Goal: Transaction & Acquisition: Purchase product/service

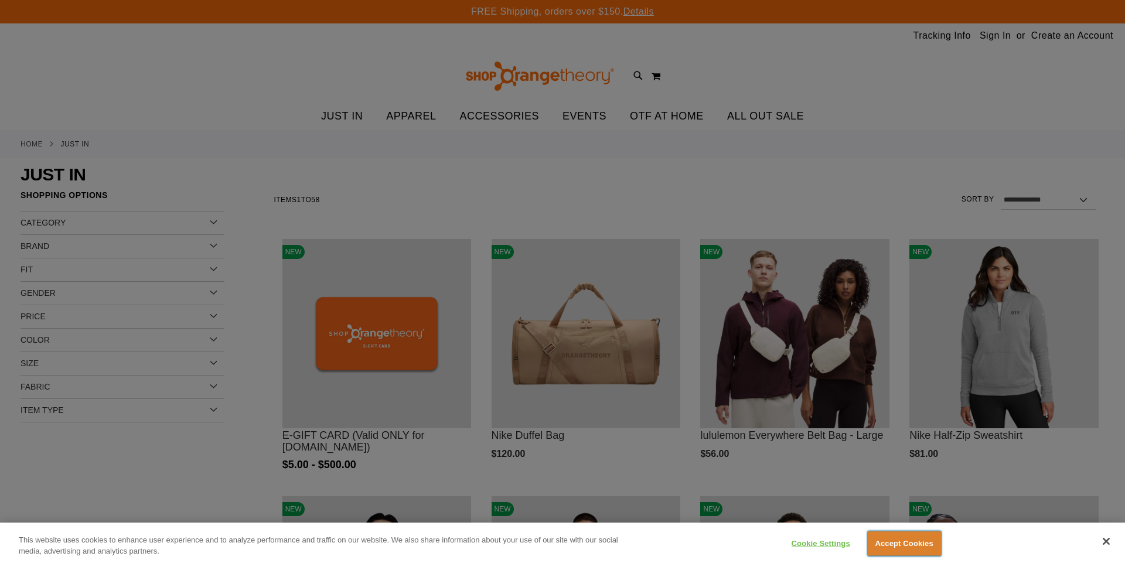
click at [897, 546] on button "Accept Cookies" at bounding box center [904, 543] width 73 height 25
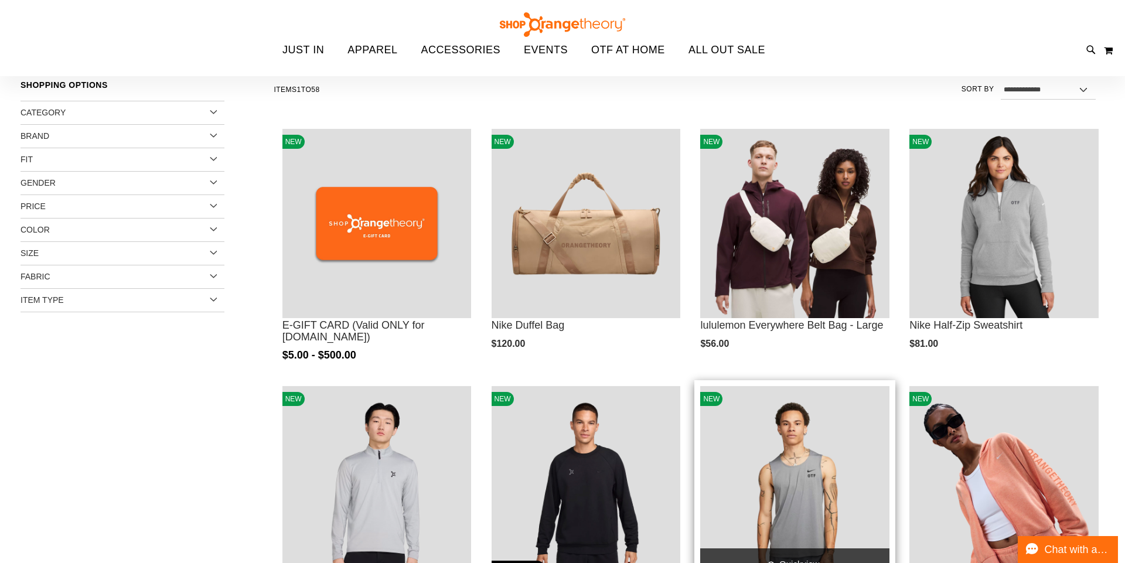
scroll to position [122, 0]
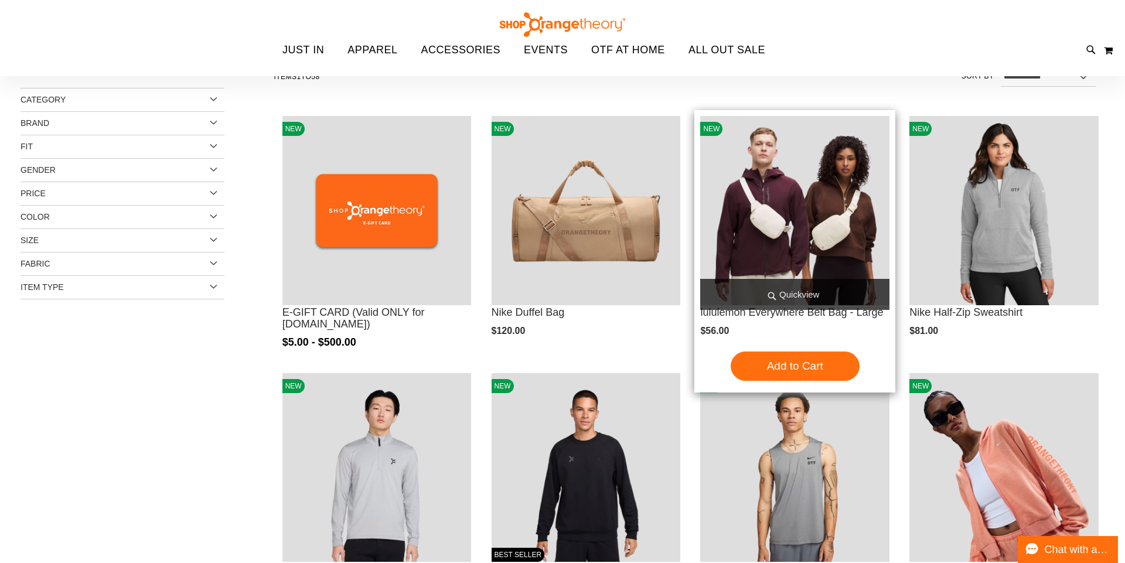
click at [807, 211] on img "product" at bounding box center [794, 210] width 189 height 189
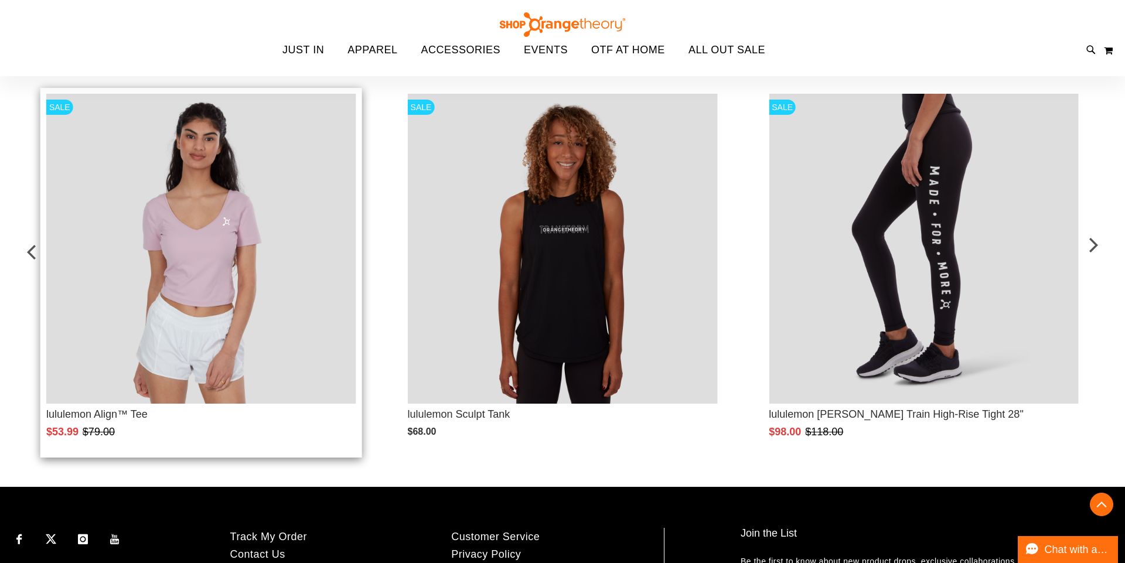
scroll to position [670, 0]
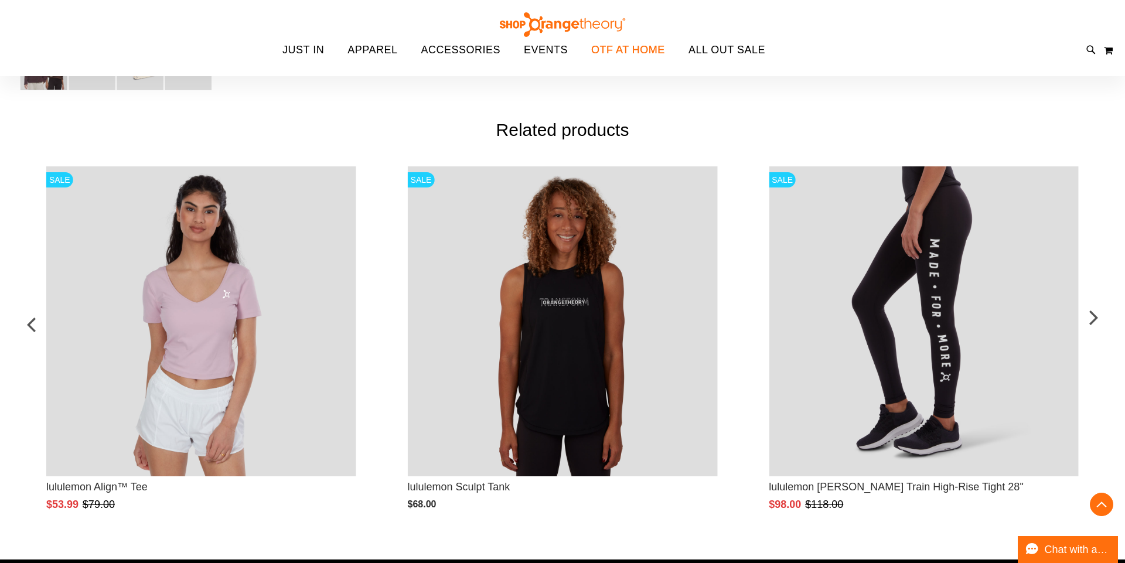
click at [615, 51] on span "OTF AT HOME" at bounding box center [628, 50] width 74 height 26
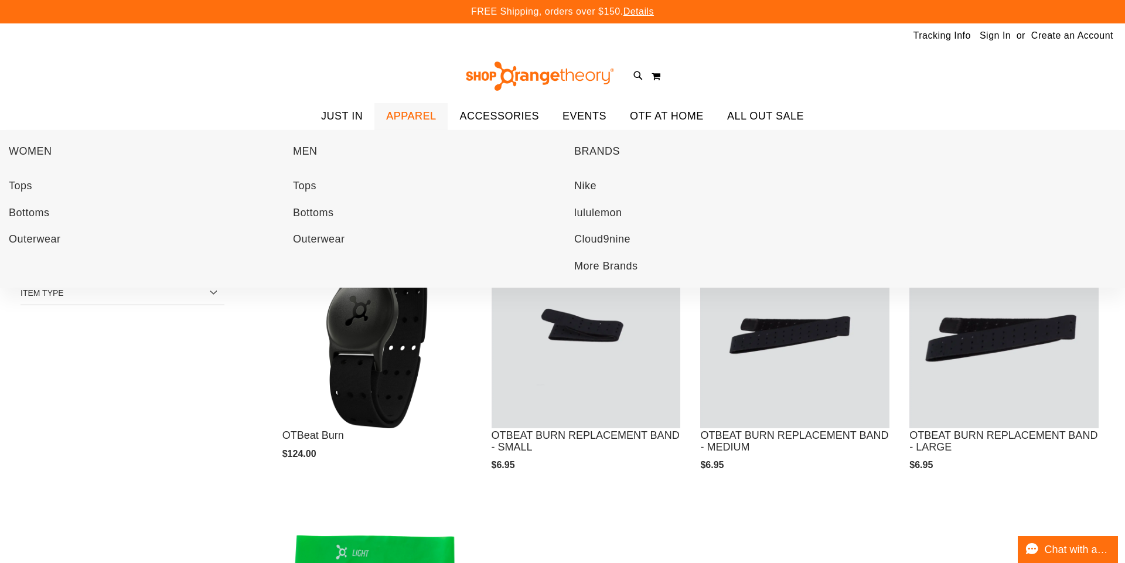
click at [412, 122] on span "APPAREL" at bounding box center [411, 116] width 50 height 26
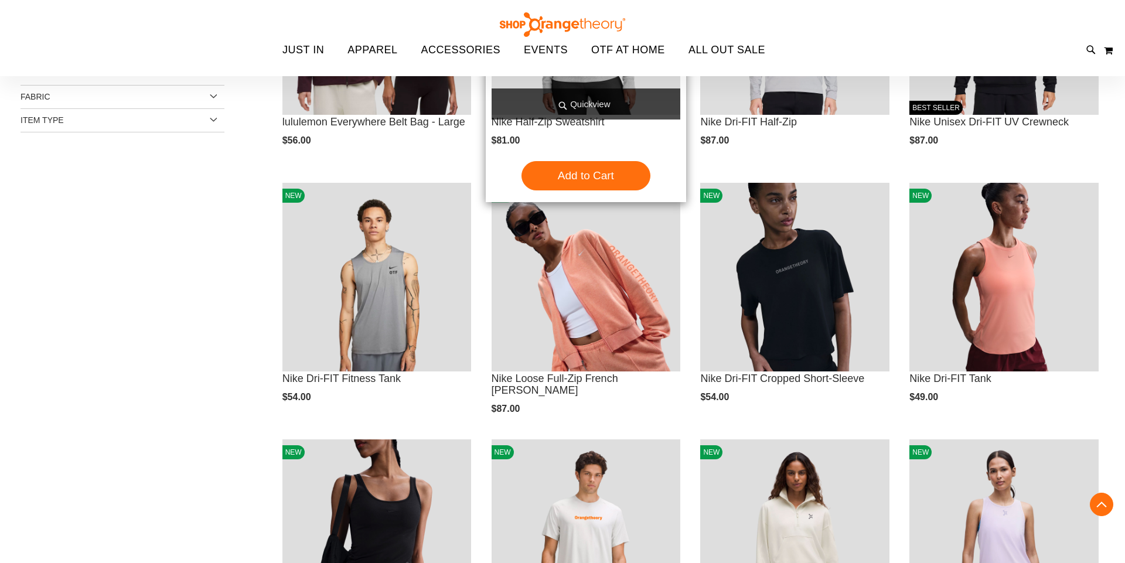
scroll to position [217, 0]
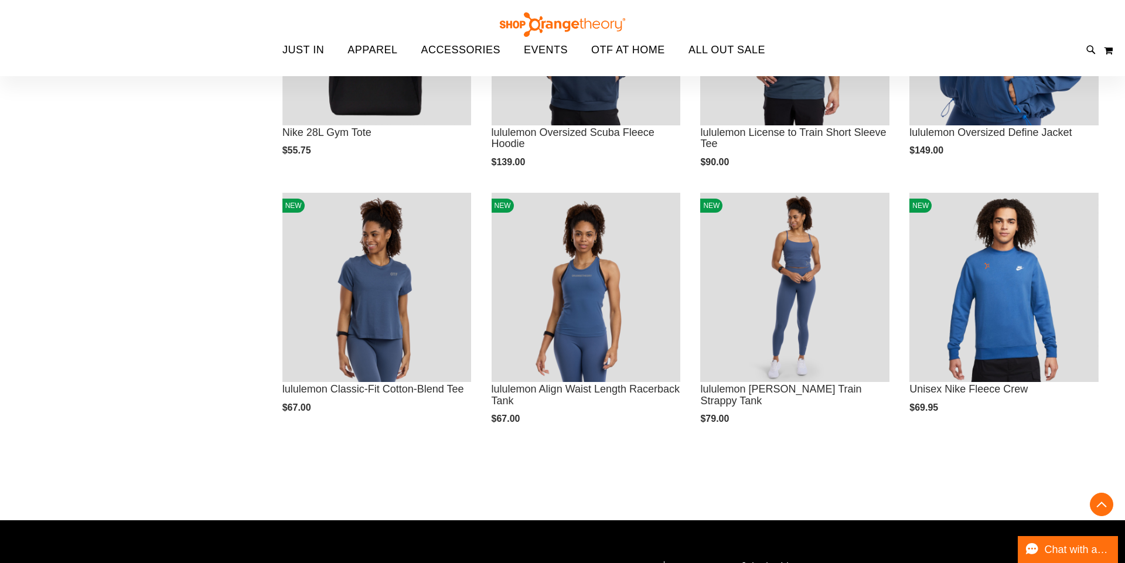
scroll to position [1375, 0]
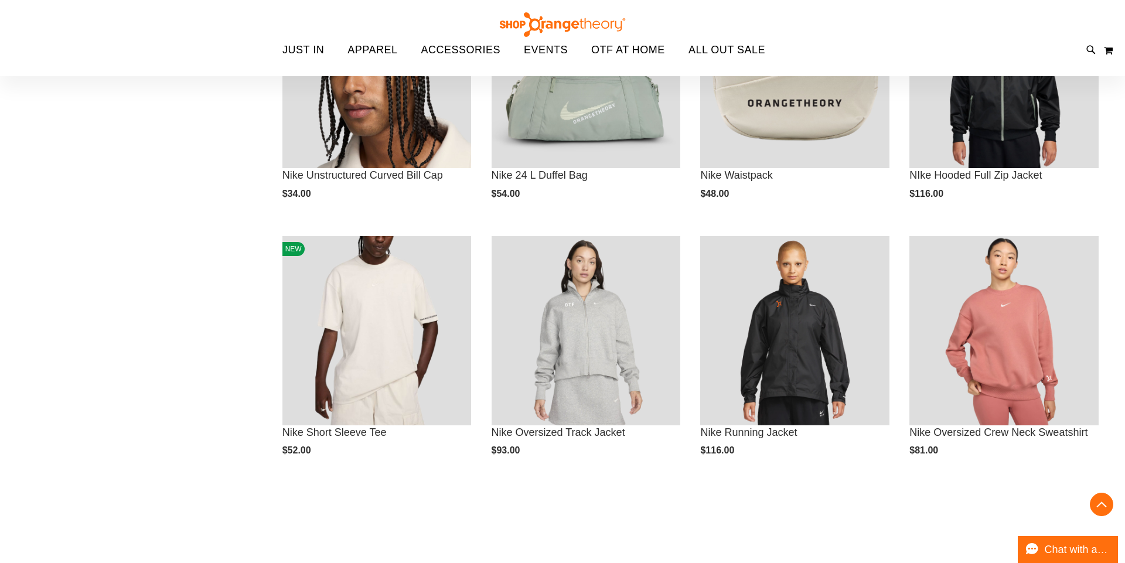
scroll to position [1471, 0]
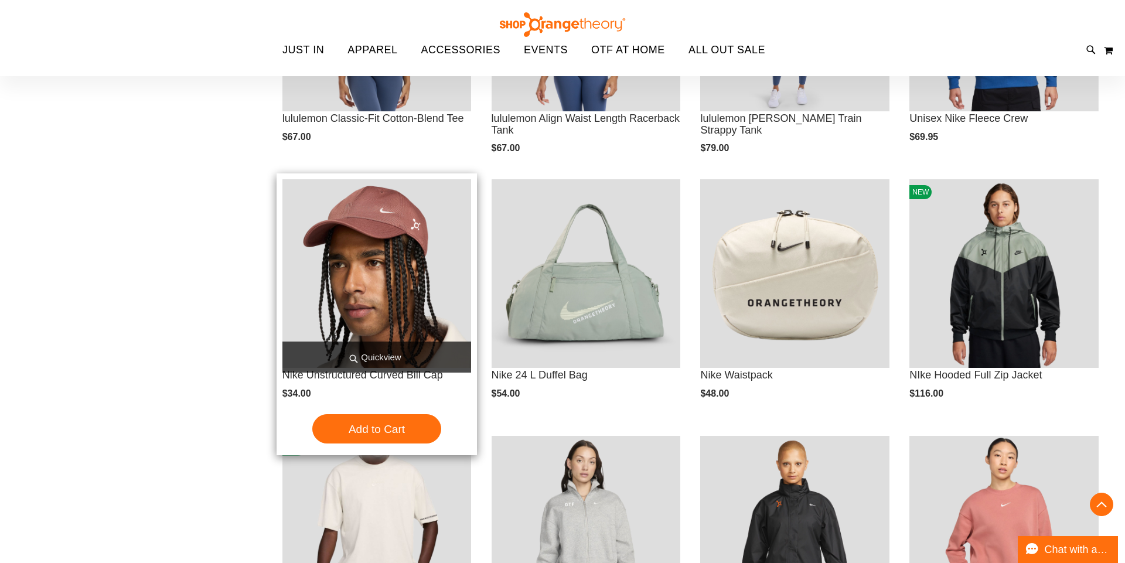
click at [399, 306] on img "product" at bounding box center [376, 273] width 189 height 189
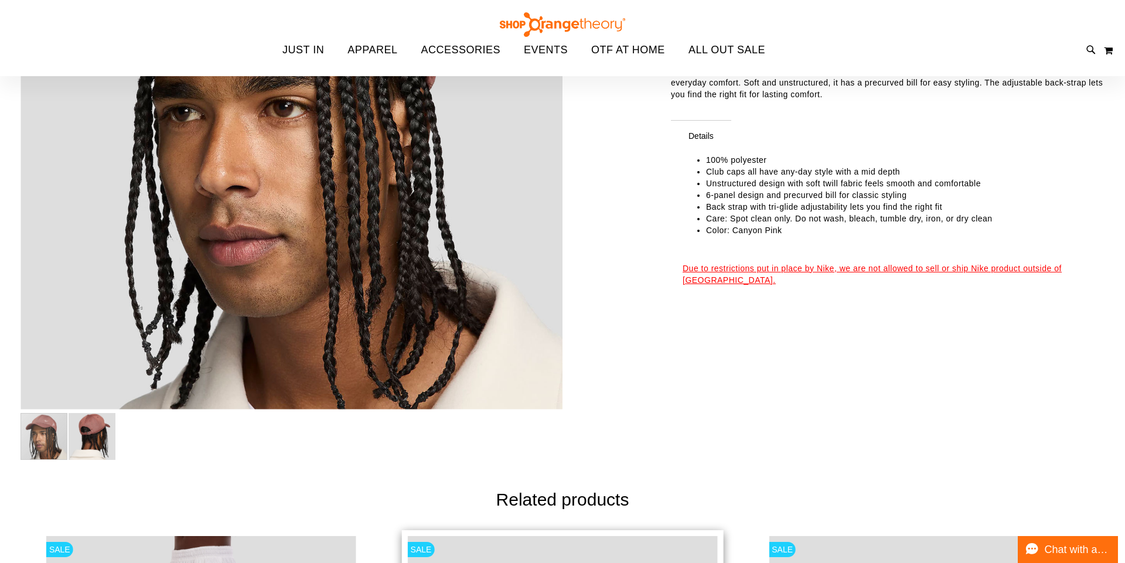
scroll to position [169, 0]
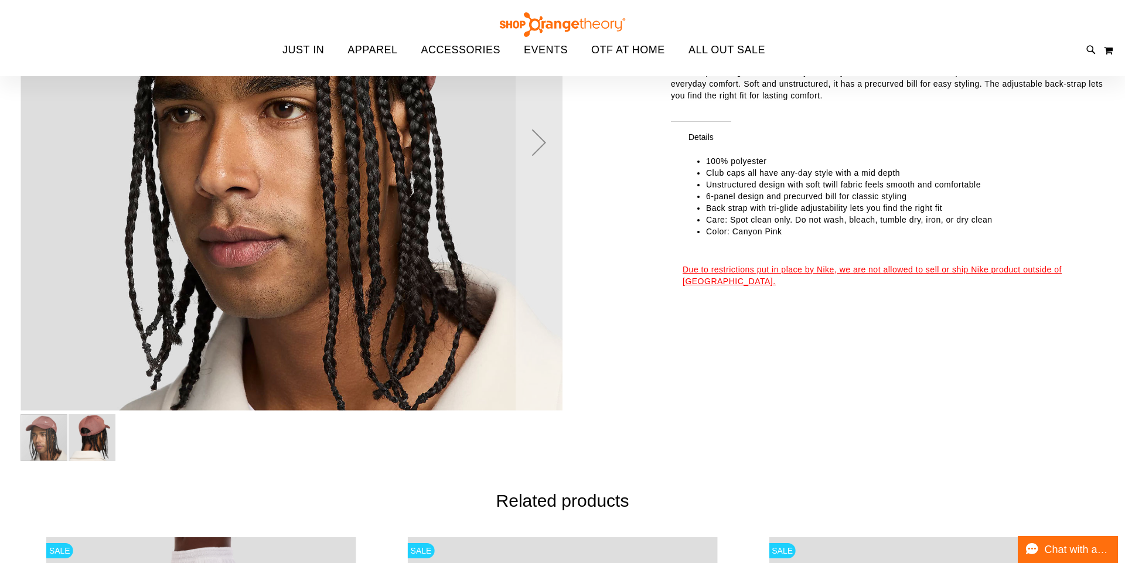
click at [80, 438] on img "image 2 of 2" at bounding box center [92, 437] width 47 height 47
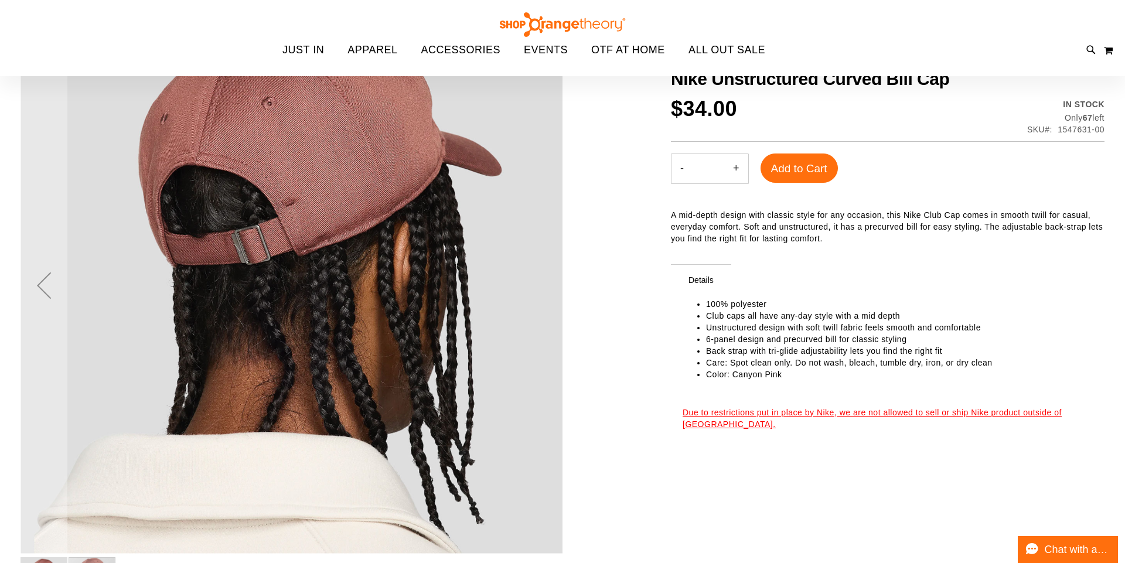
scroll to position [0, 0]
